Goal: Information Seeking & Learning: Compare options

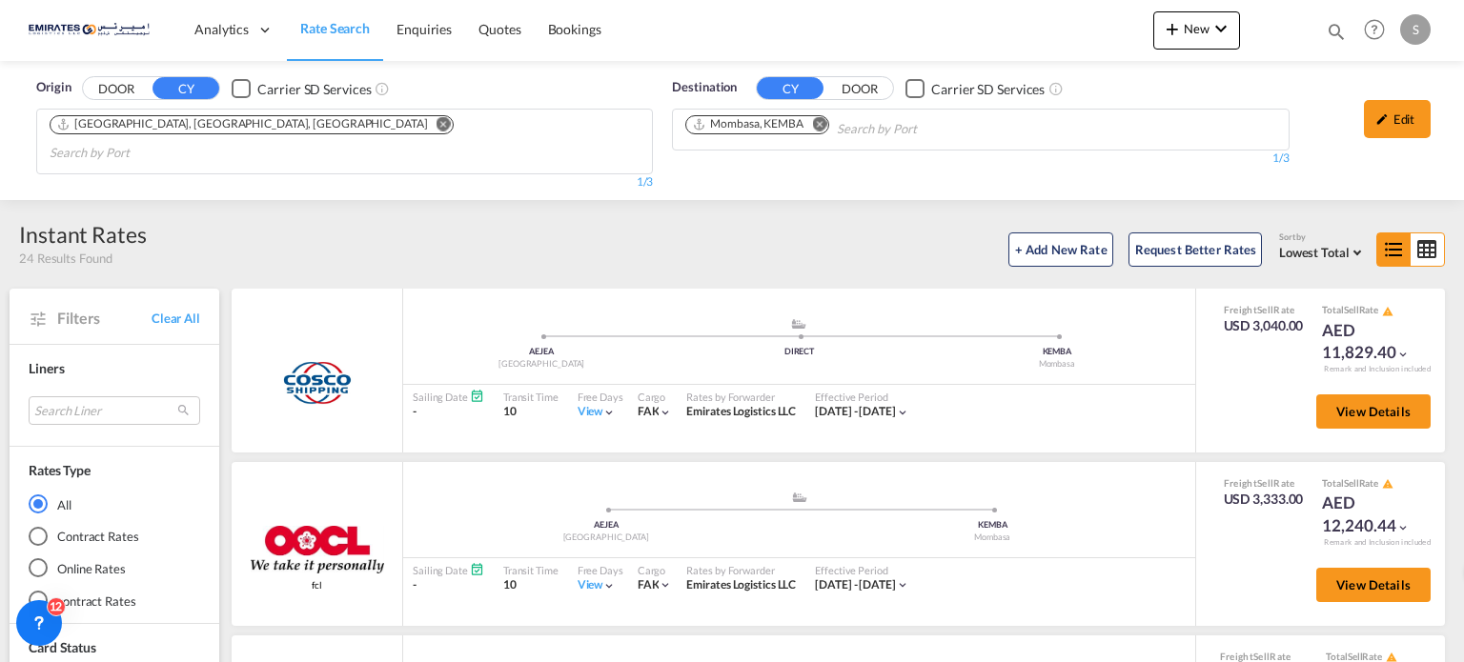
click at [821, 117] on md-icon "Remove" at bounding box center [819, 124] width 14 height 14
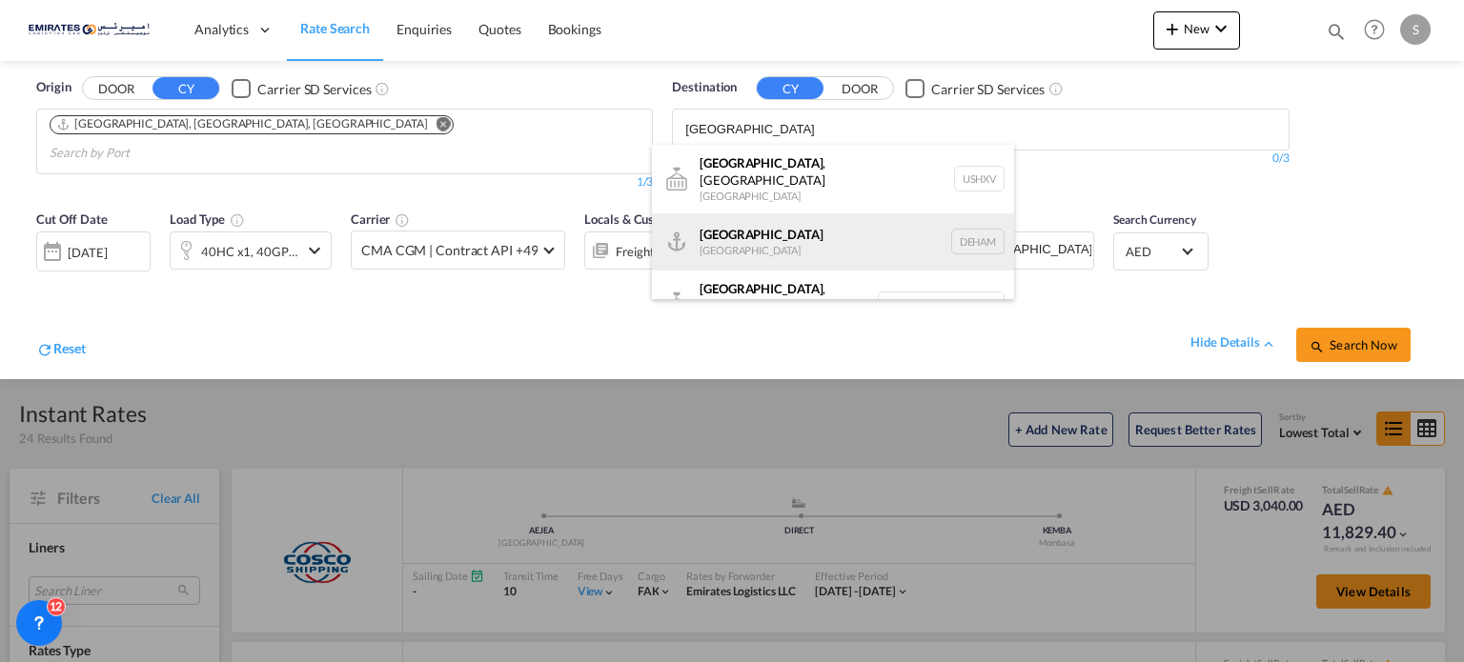
type input "[GEOGRAPHIC_DATA]"
click at [724, 221] on div "Hamburg [GEOGRAPHIC_DATA] [GEOGRAPHIC_DATA]" at bounding box center [833, 242] width 362 height 57
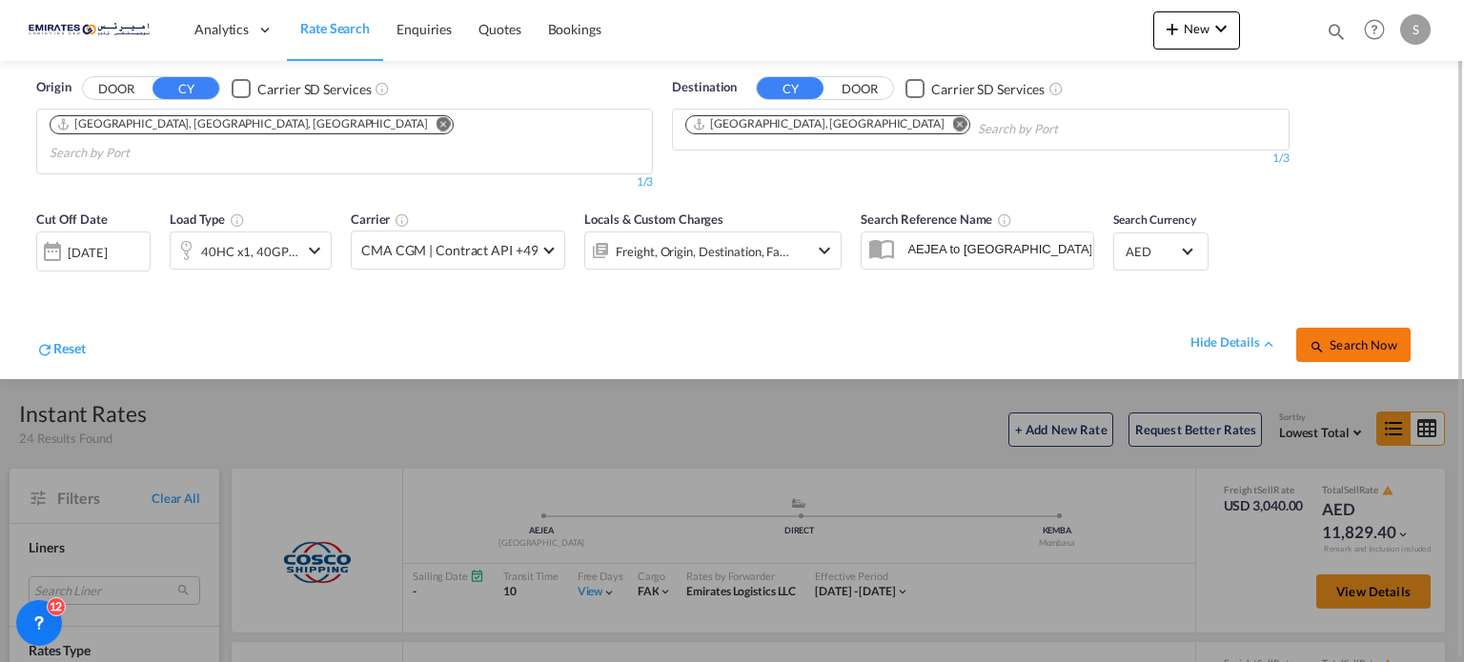
click at [1350, 337] on span "Search Now" at bounding box center [1353, 344] width 87 height 15
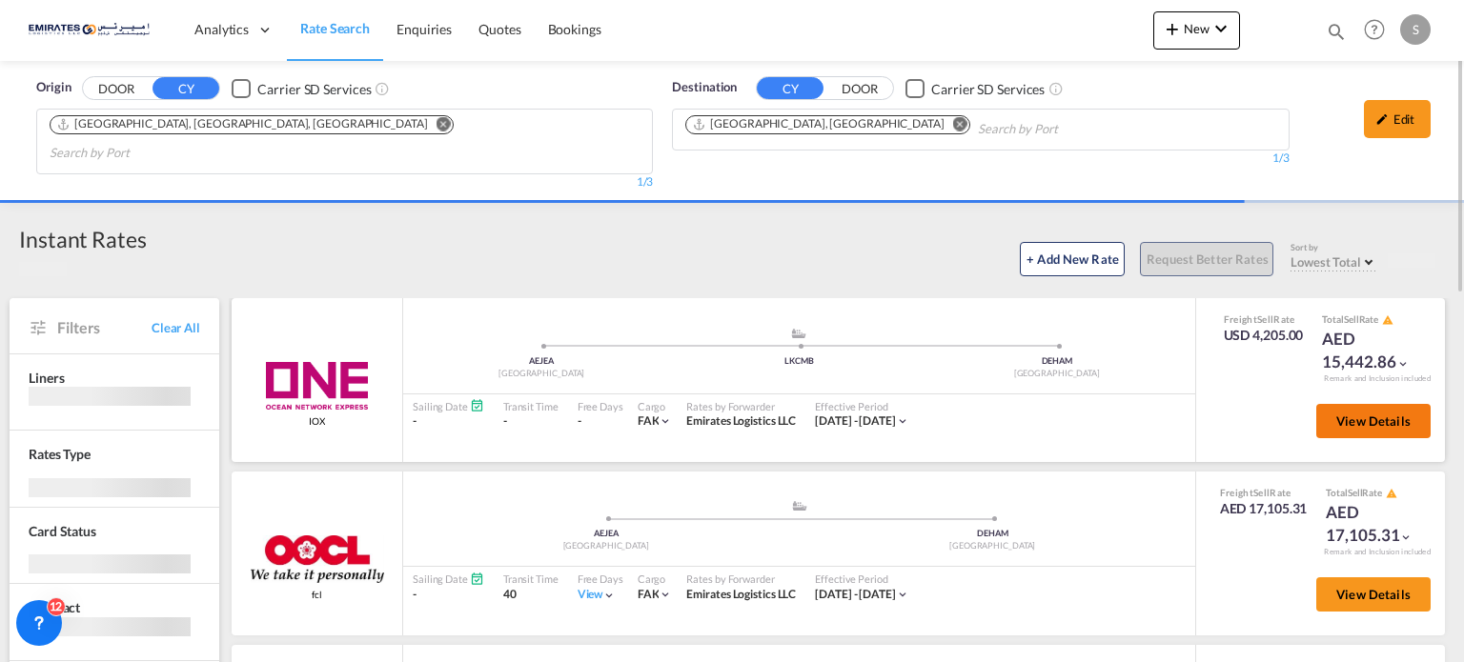
click at [1358, 414] on span "View Details" at bounding box center [1373, 421] width 74 height 15
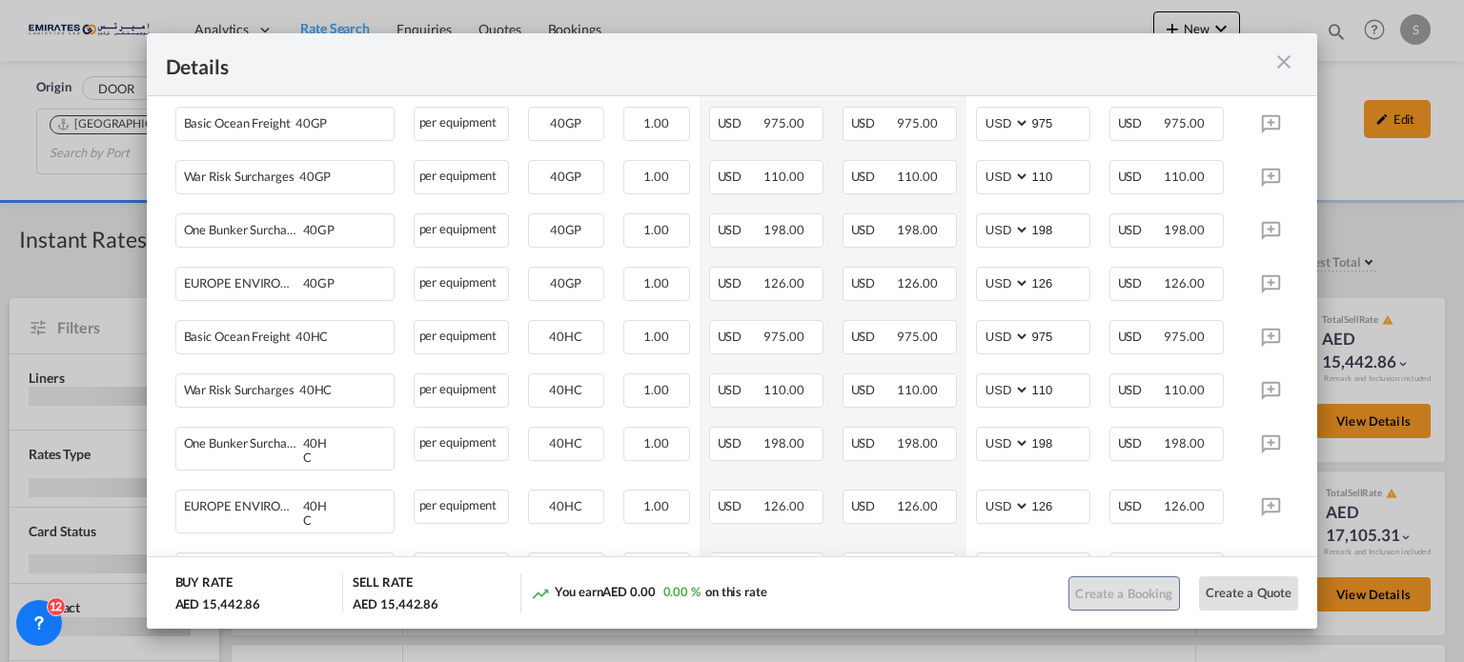
scroll to position [763, 0]
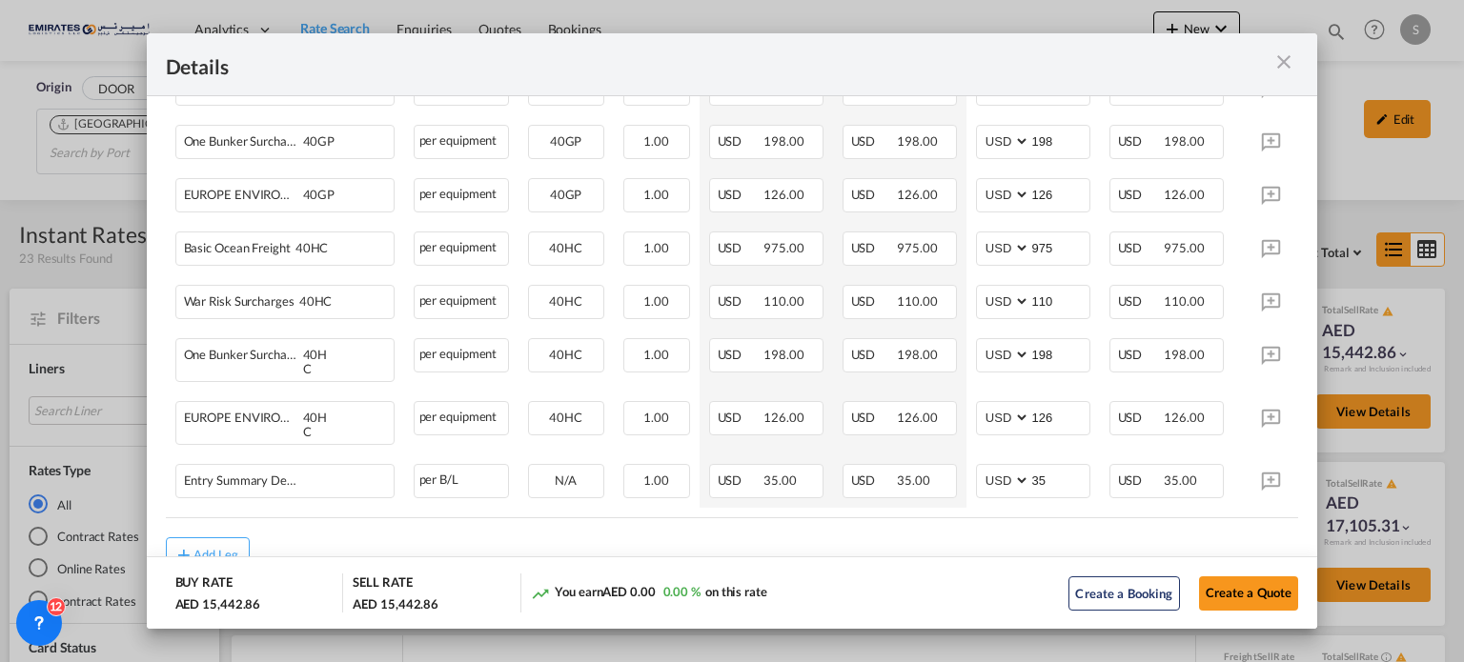
click at [1282, 60] on md-icon "icon-close m-3 fg-AAA8AD cursor" at bounding box center [1283, 62] width 23 height 23
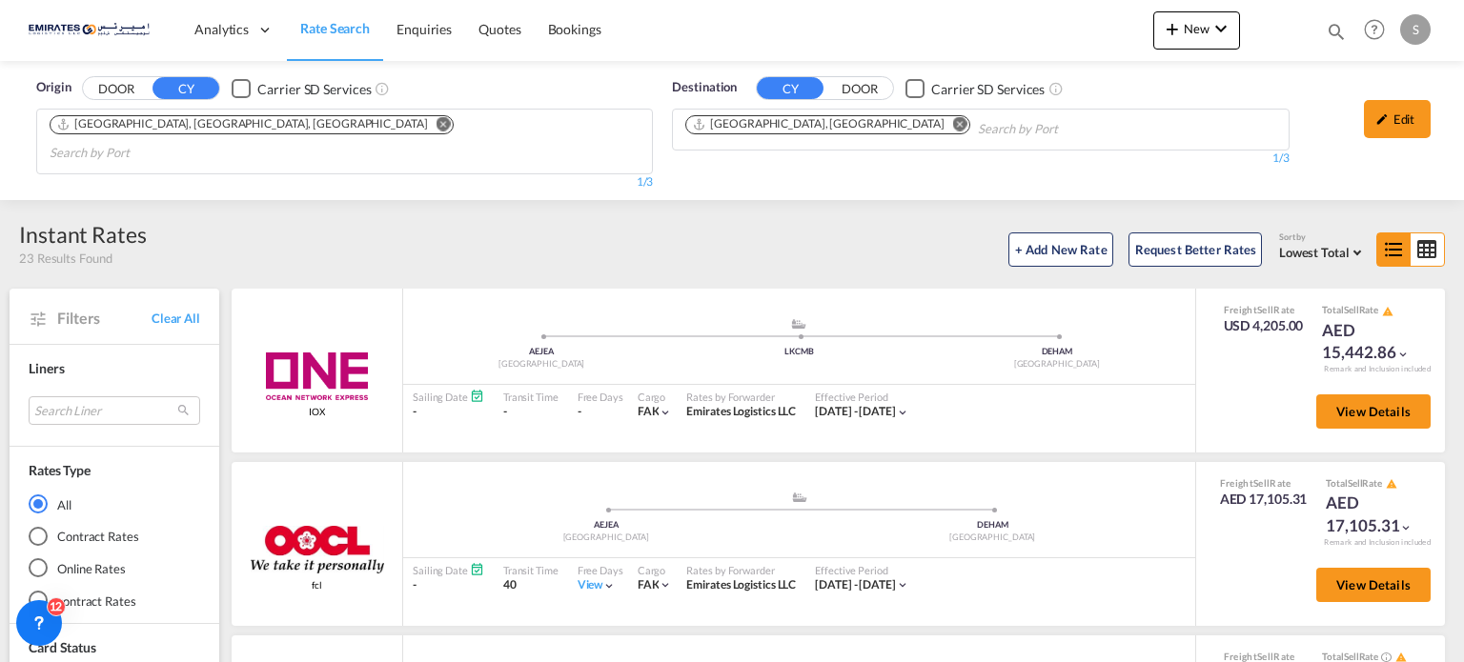
scroll to position [191, 0]
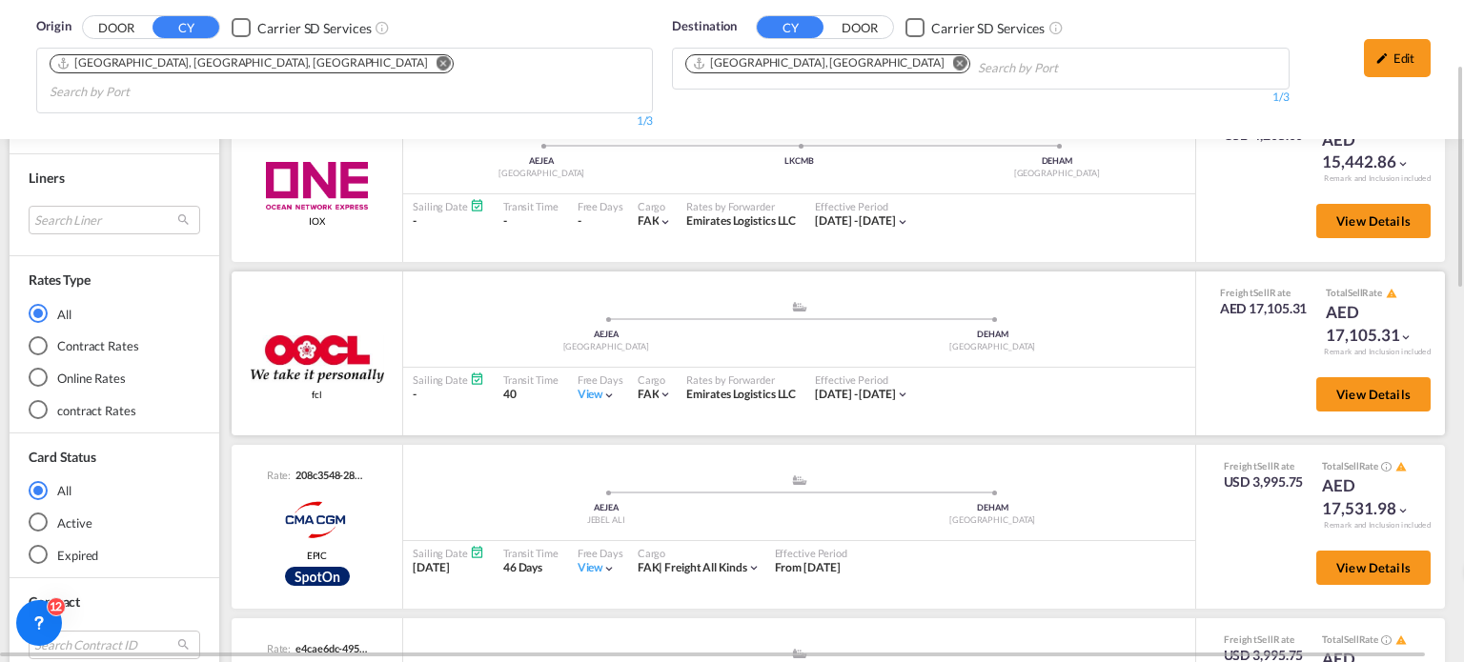
click at [578, 387] on div "View" at bounding box center [597, 395] width 39 height 16
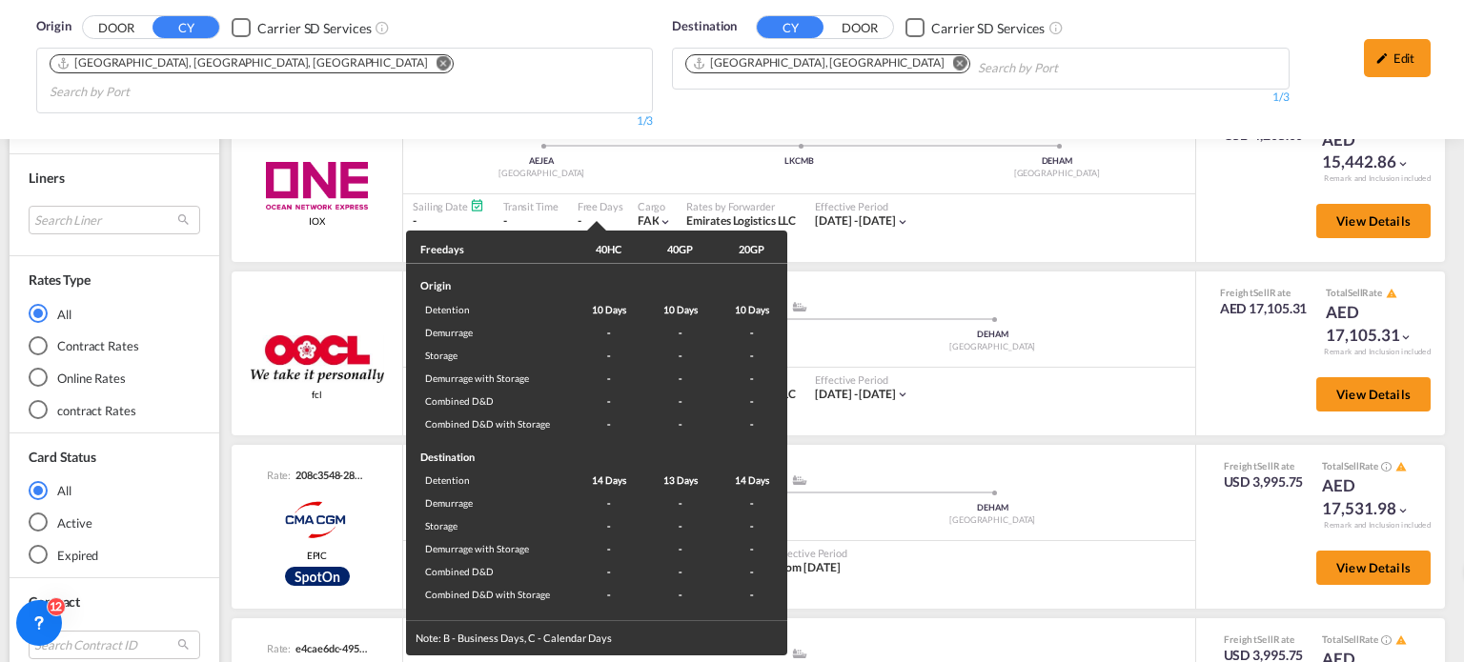
click at [1149, 380] on div "Freedays 40HC 40GP 20GP Origin Detention 10 Days 10 Days 10 Days Demurrage - - …" at bounding box center [732, 331] width 1464 height 662
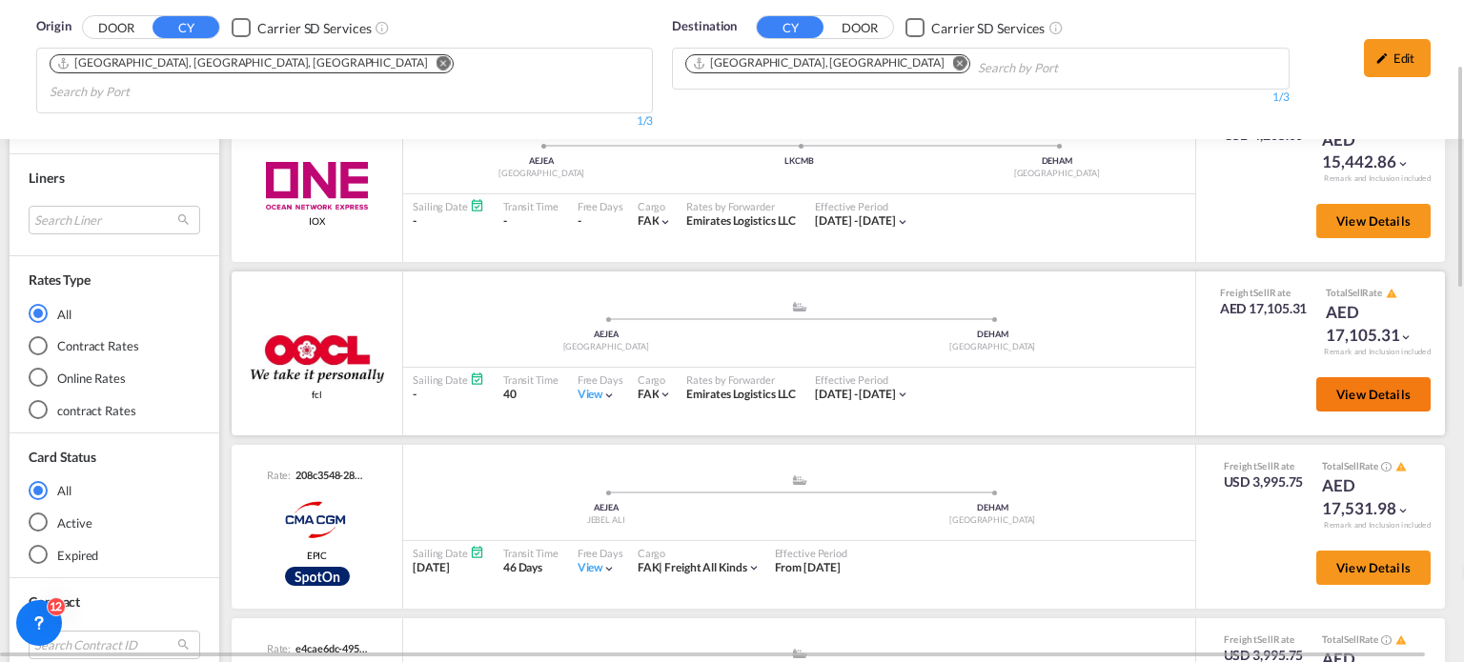
click at [1330, 377] on button "View Details" at bounding box center [1373, 394] width 114 height 34
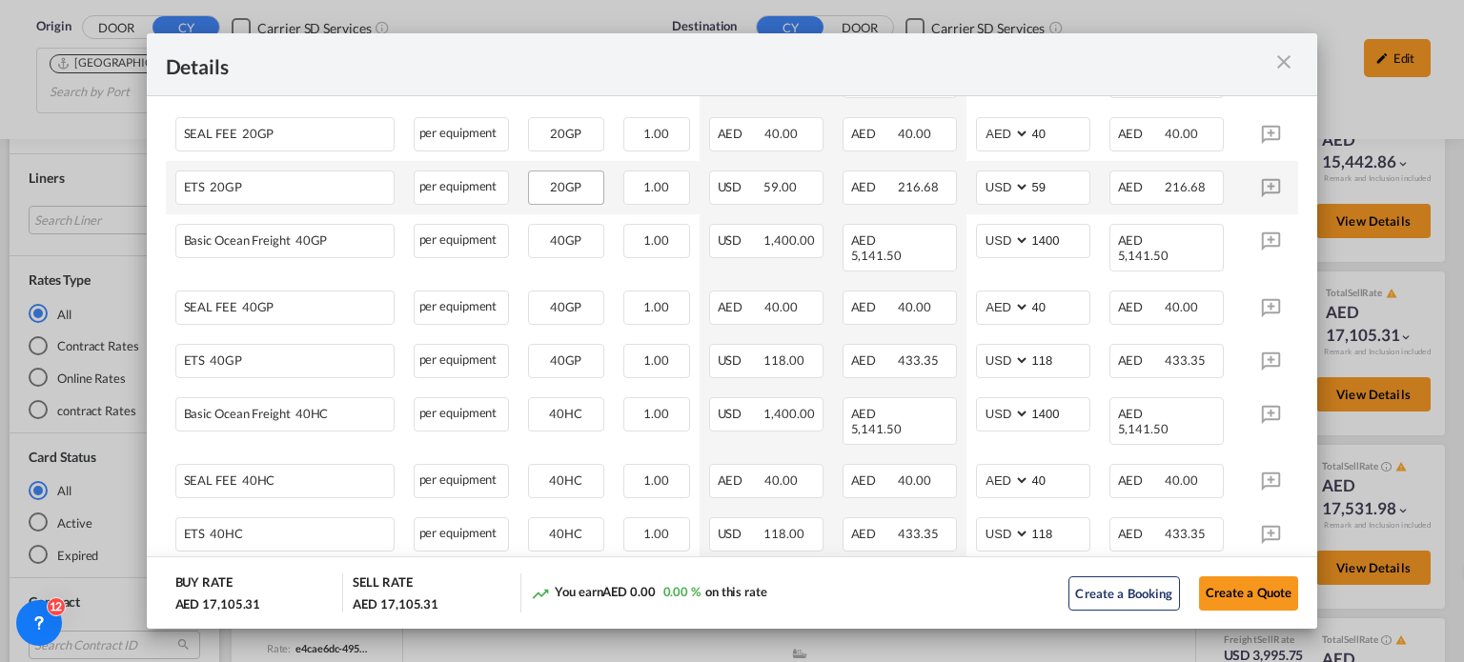
scroll to position [572, 0]
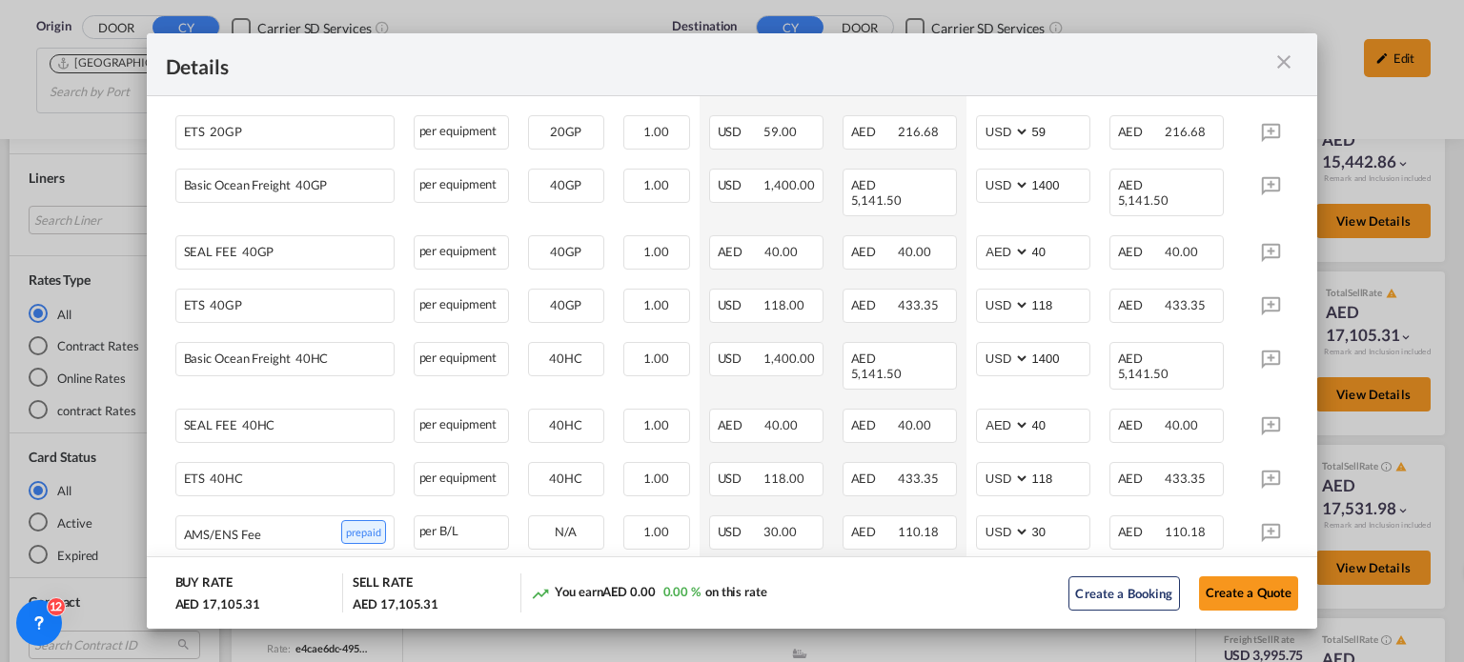
click at [1292, 61] on md-icon "icon-close m-3 fg-AAA8AD cursor" at bounding box center [1283, 62] width 23 height 23
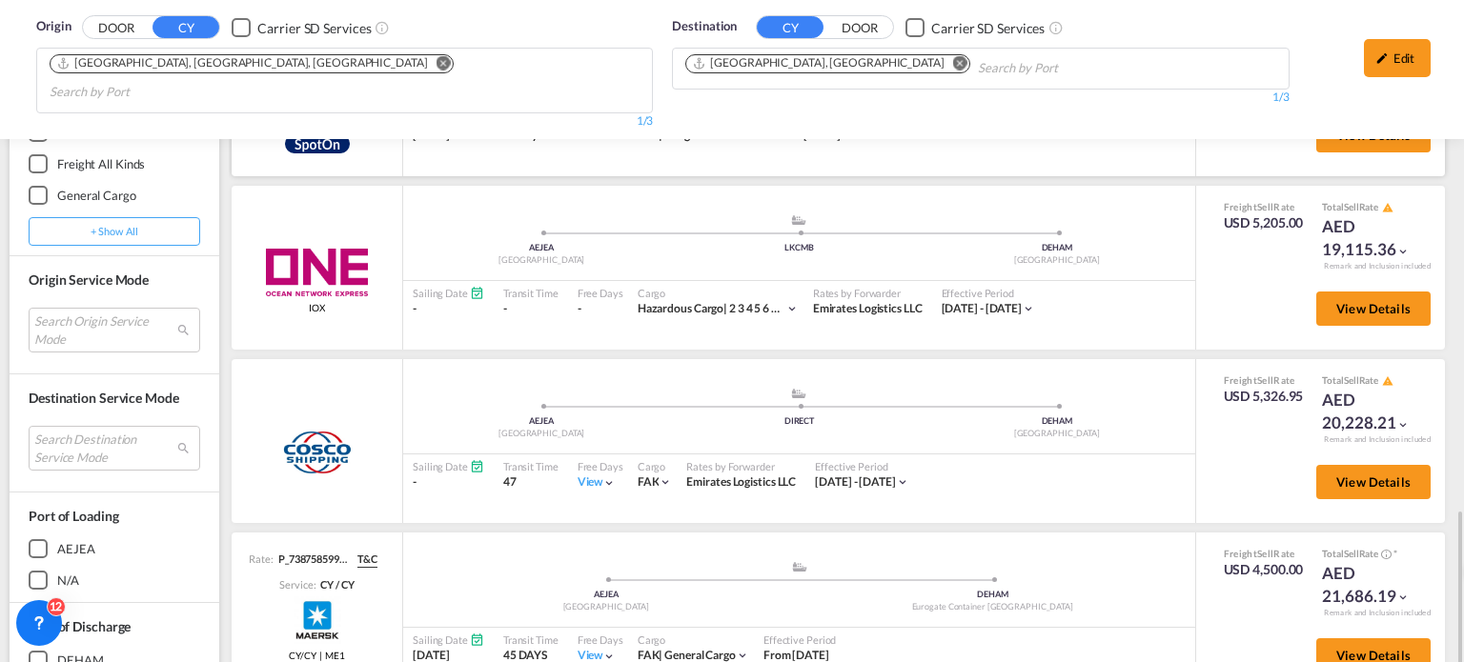
scroll to position [1239, 0]
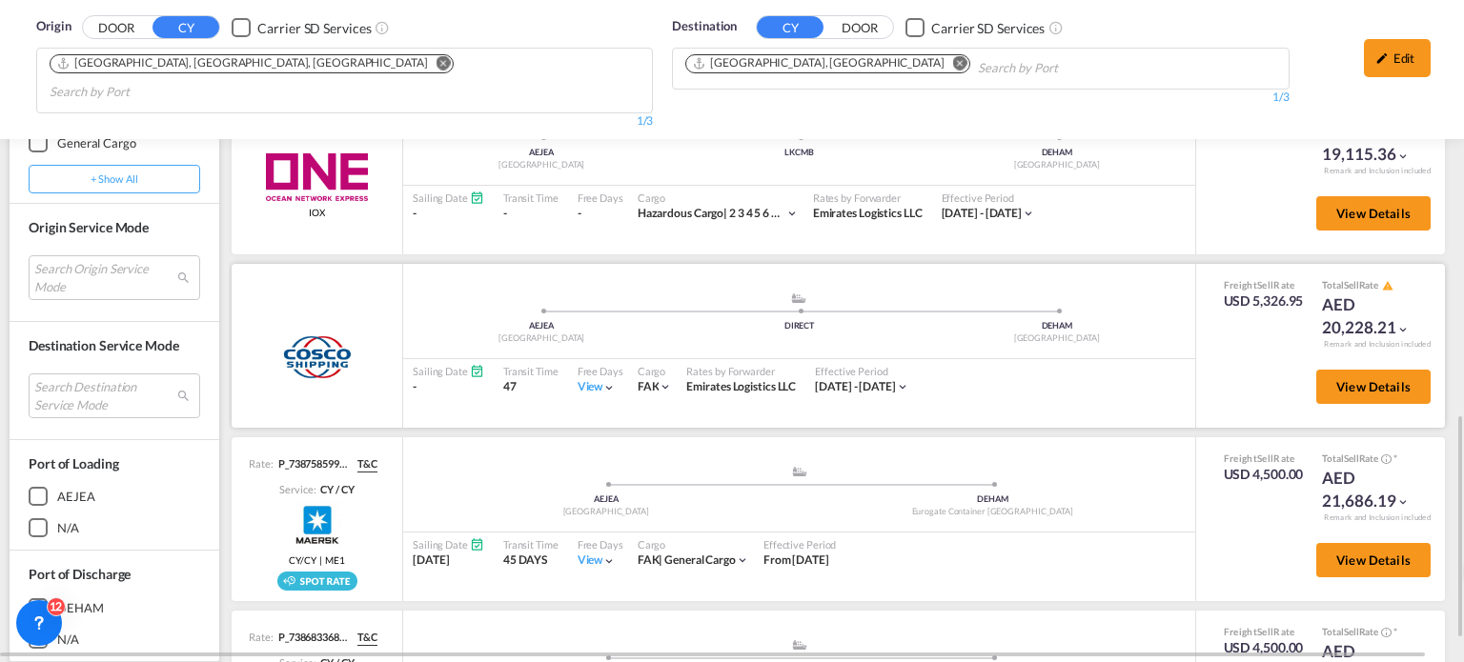
click at [582, 379] on div "View" at bounding box center [597, 387] width 39 height 16
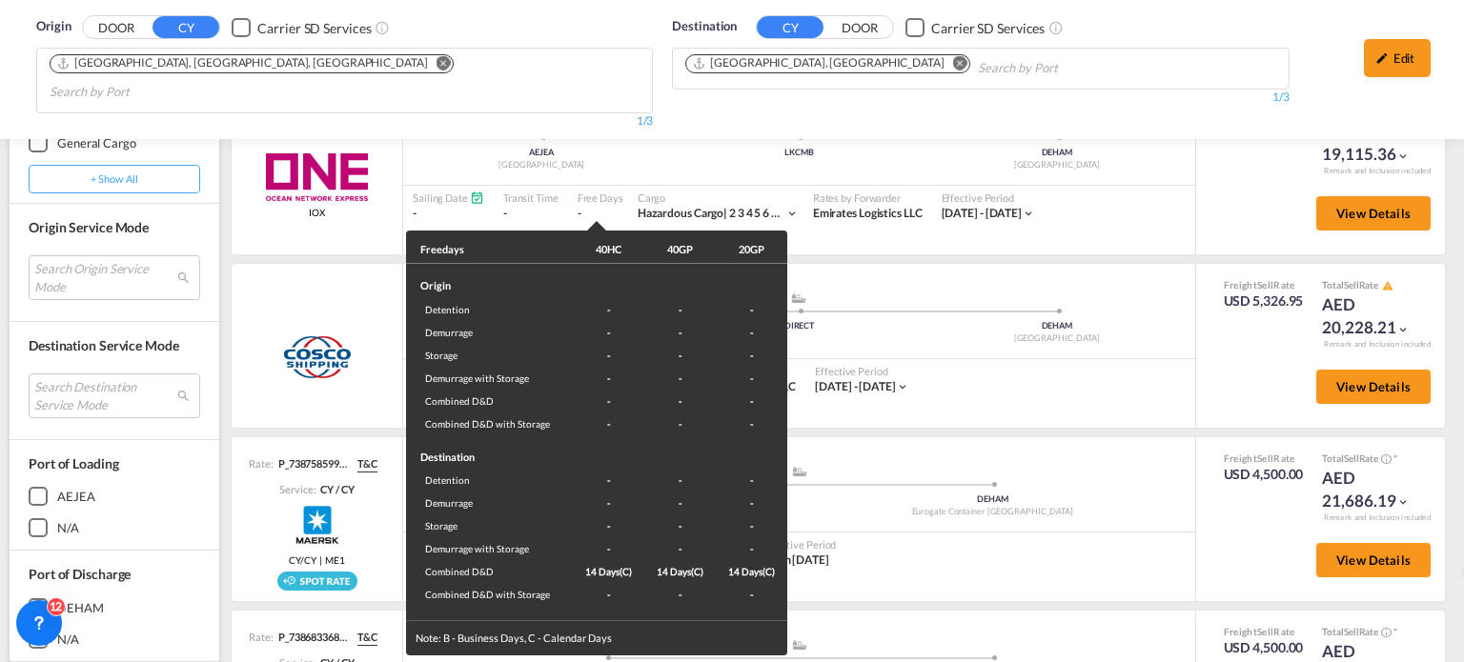
click at [1249, 399] on div "Freedays 40HC 40GP 20GP Origin Detention - - - Demurrage - - - Storage - - - De…" at bounding box center [732, 331] width 1464 height 662
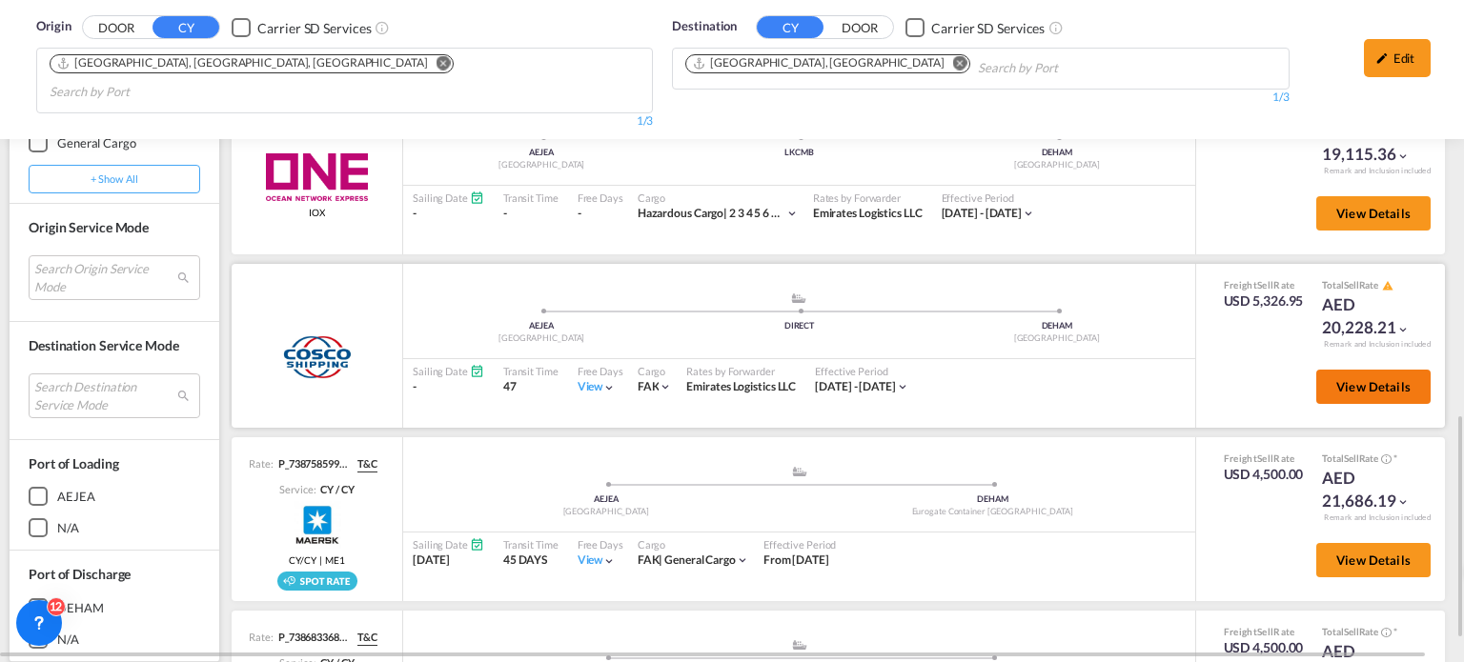
click at [1320, 370] on button "View Details" at bounding box center [1373, 387] width 114 height 34
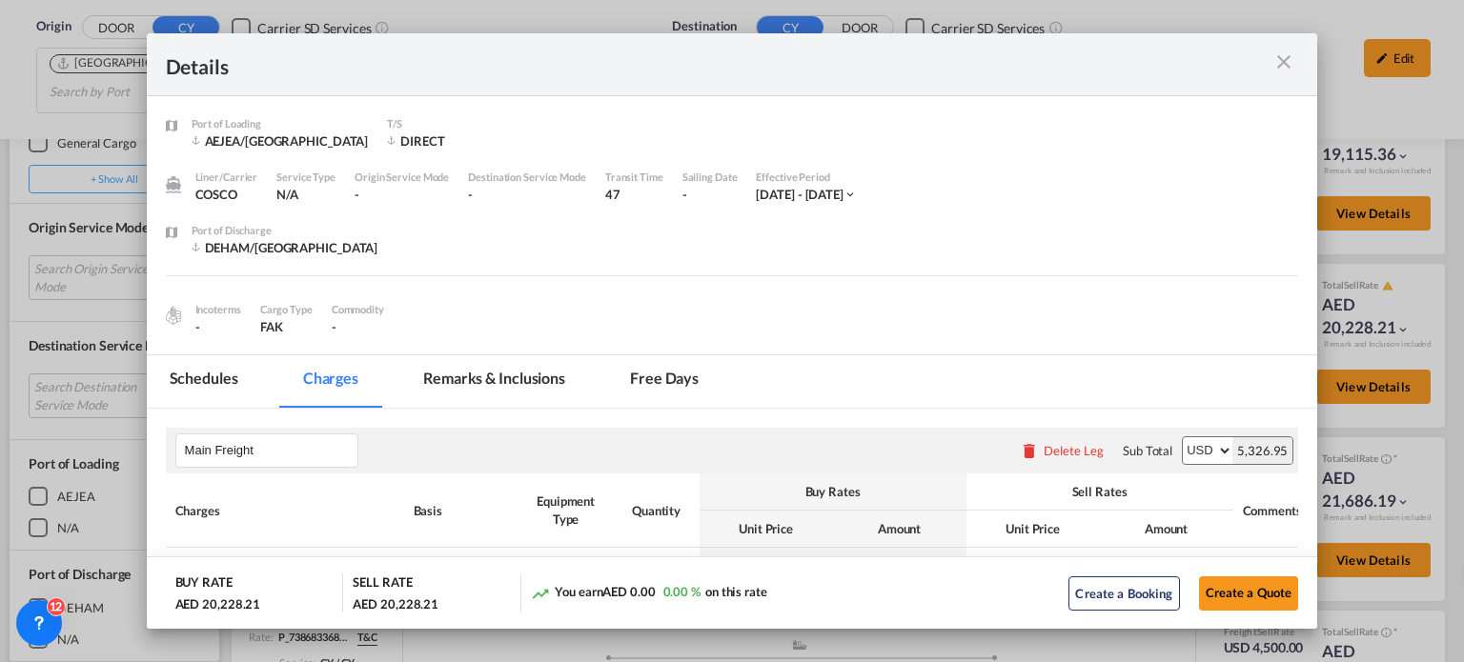
click at [503, 302] on div "Incoterms - Cargo Type FAK Commodity -" at bounding box center [732, 314] width 1133 height 44
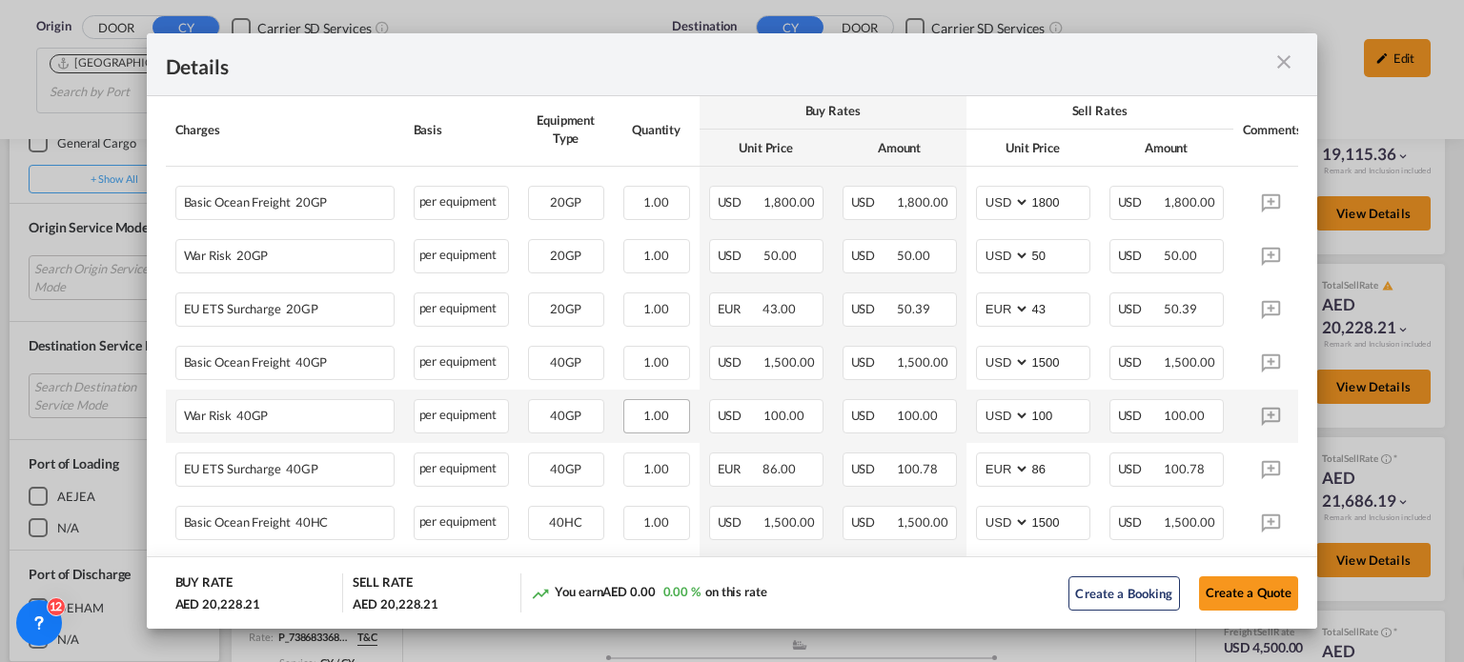
scroll to position [763, 0]
